Goal: Task Accomplishment & Management: Use online tool/utility

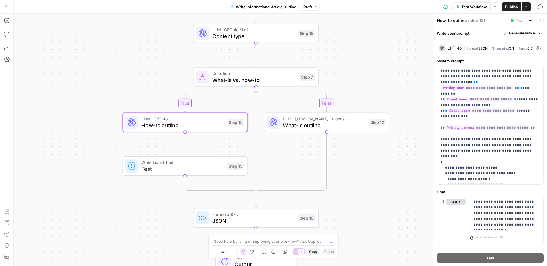
scroll to position [378, 0]
